Goal: Task Accomplishment & Management: Use online tool/utility

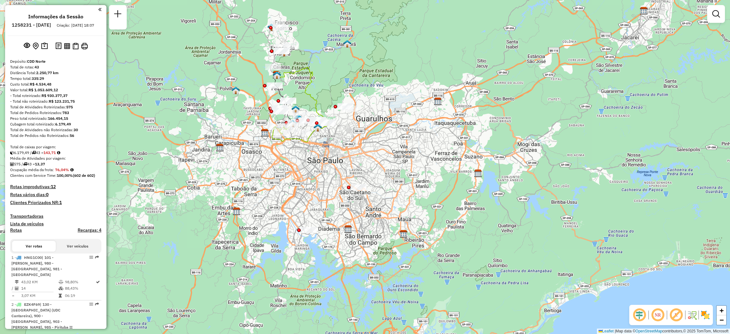
scroll to position [529, 0]
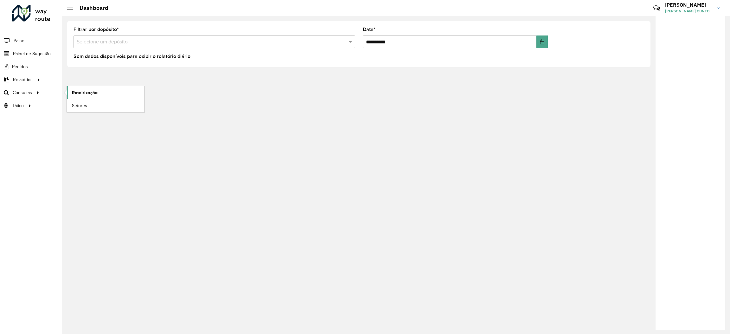
click at [71, 91] on link "Roteirização" at bounding box center [106, 92] width 78 height 13
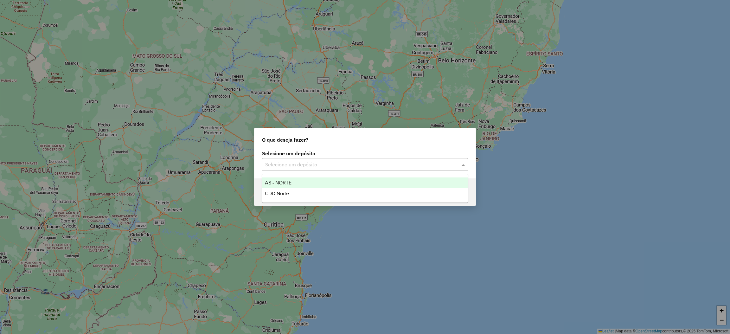
click at [325, 170] on div "Selecione um depósito" at bounding box center [365, 164] width 206 height 13
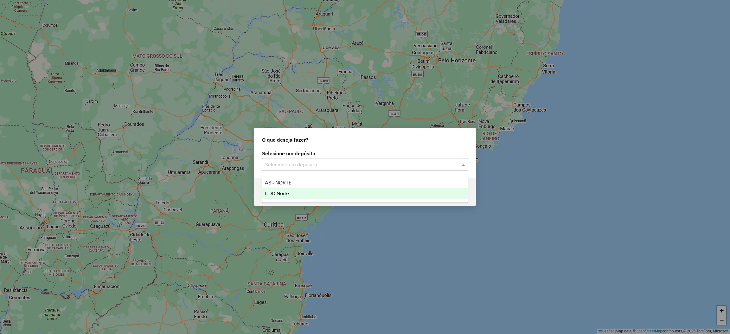
click at [308, 196] on div "CDD Norte" at bounding box center [364, 193] width 205 height 11
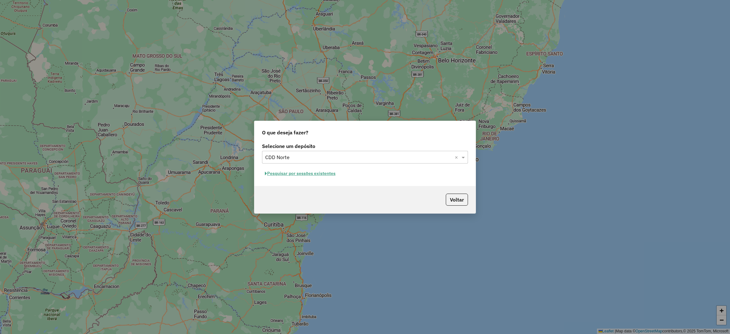
click at [332, 174] on button "Pesquisar por sessões existentes" at bounding box center [300, 173] width 76 height 10
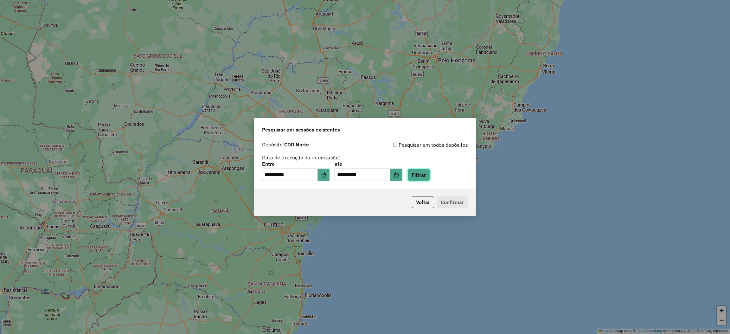
click at [430, 175] on button "Filtrar" at bounding box center [418, 175] width 22 height 12
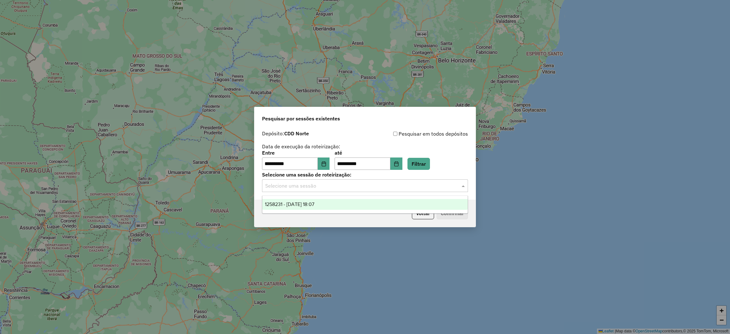
click at [438, 184] on input "text" at bounding box center [358, 186] width 187 height 8
click at [425, 202] on div "1258231 - [DATE] 18:07" at bounding box center [364, 204] width 205 height 11
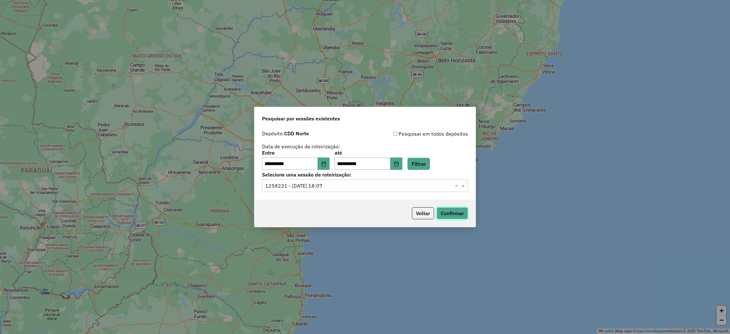
click at [450, 218] on button "Confirmar" at bounding box center [451, 213] width 31 height 12
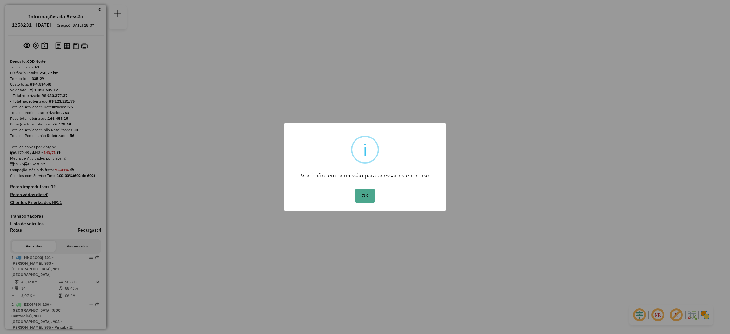
click at [355, 188] on button "OK" at bounding box center [364, 195] width 19 height 15
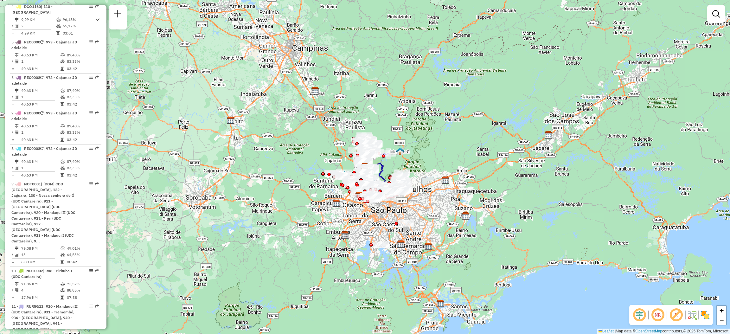
scroll to position [1214, 0]
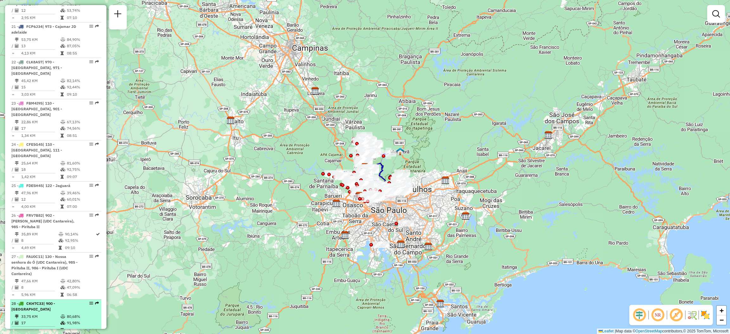
click at [95, 301] on em at bounding box center [97, 303] width 4 height 4
select select "**********"
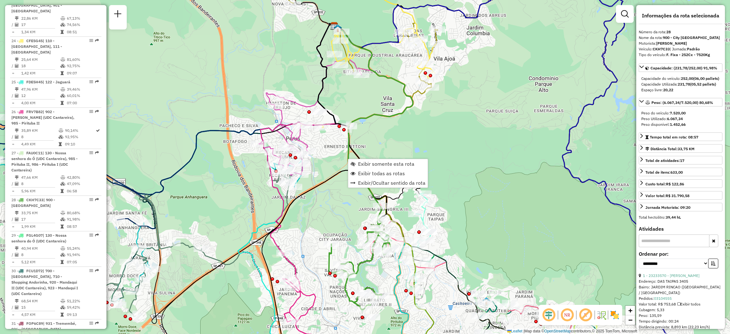
scroll to position [1372, 0]
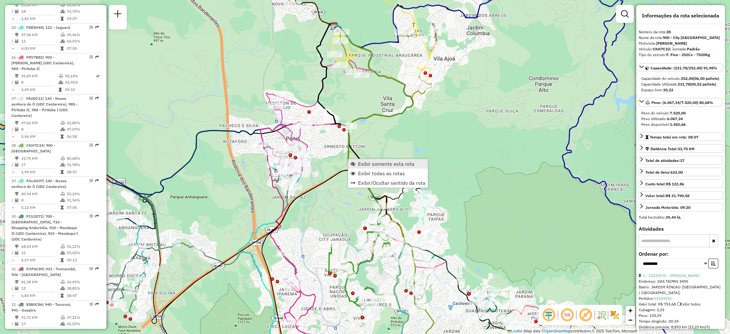
click at [351, 162] on span "Exibir somente esta rota" at bounding box center [352, 163] width 5 height 5
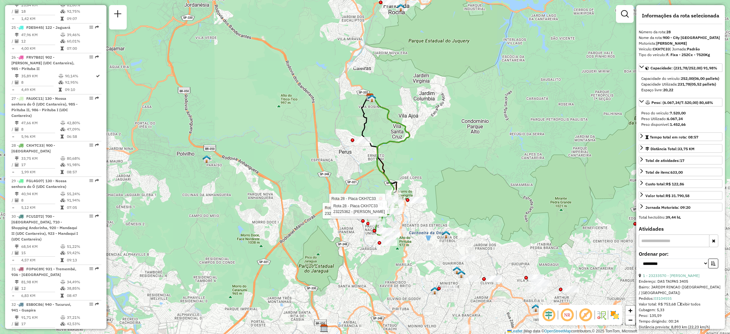
click at [392, 221] on div "Rota 28 - Placa CKH7C33 23200781 - NARZITO RODRIGUES Rota 28 - Placa CKH7C33 23…" at bounding box center [365, 167] width 730 height 334
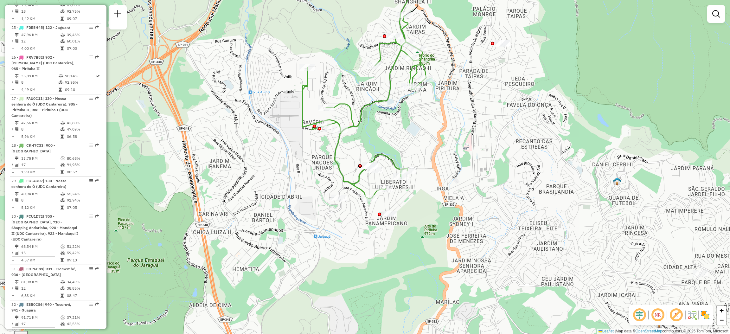
drag, startPoint x: 390, startPoint y: 216, endPoint x: 413, endPoint y: 136, distance: 82.8
click at [413, 136] on div "Janela de atendimento Grade de atendimento Capacidade Transportadoras Veículos …" at bounding box center [365, 167] width 730 height 334
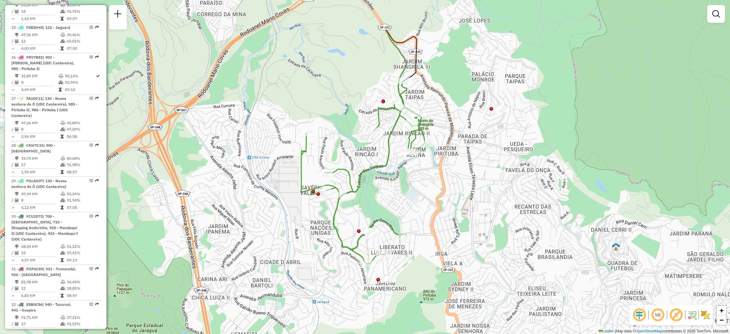
drag, startPoint x: 376, startPoint y: 119, endPoint x: 376, endPoint y: 182, distance: 63.0
click at [376, 182] on div "Janela de atendimento Grade de atendimento Capacidade Transportadoras Veículos …" at bounding box center [365, 167] width 730 height 334
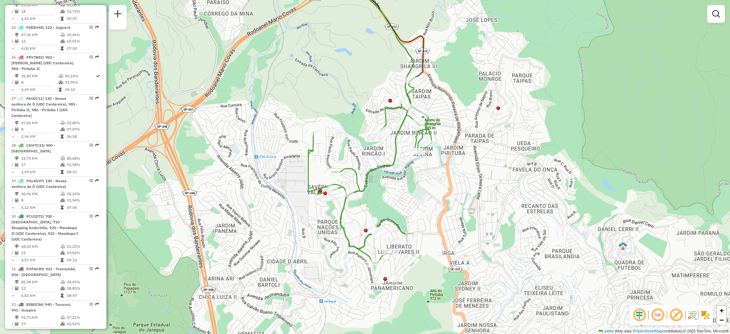
drag, startPoint x: 432, startPoint y: 148, endPoint x: 440, endPoint y: 147, distance: 7.6
click at [440, 147] on div "Janela de atendimento Grade de atendimento Capacidade Transportadoras Veículos …" at bounding box center [365, 167] width 730 height 334
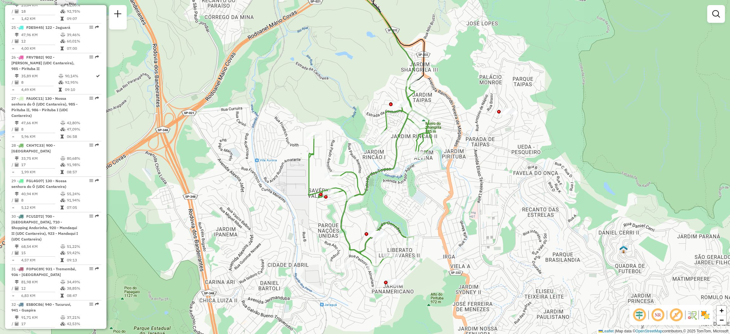
drag, startPoint x: 440, startPoint y: 147, endPoint x: 440, endPoint y: 153, distance: 5.7
click at [440, 153] on div "Janela de atendimento Grade de atendimento Capacidade Transportadoras Veículos …" at bounding box center [365, 167] width 730 height 334
